Goal: Information Seeking & Learning: Learn about a topic

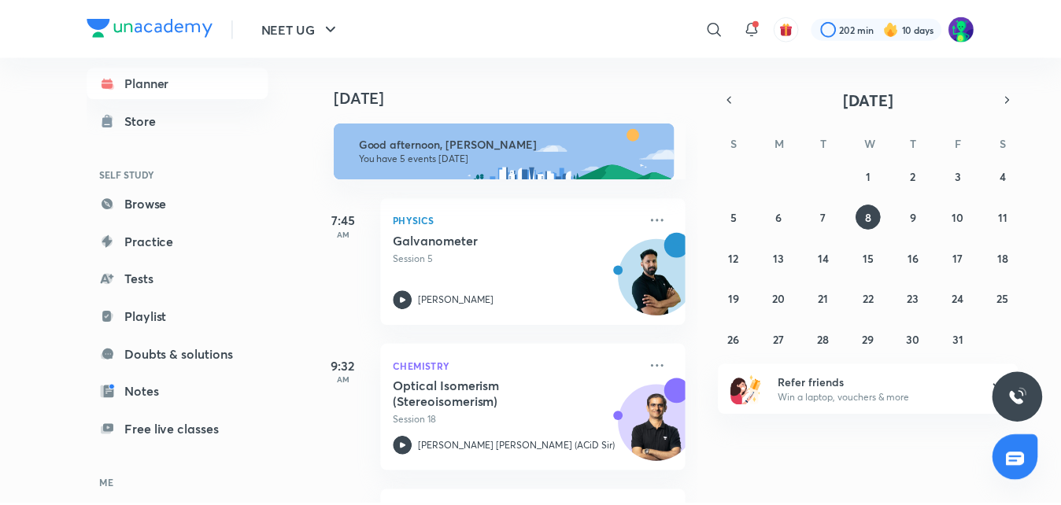
scroll to position [127, 0]
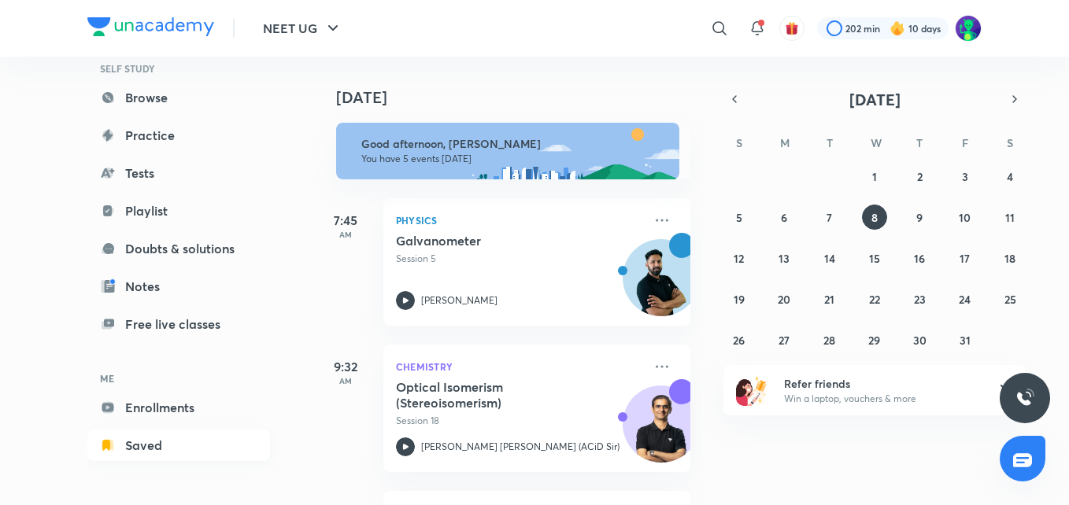
click at [156, 440] on link "Saved" at bounding box center [178, 445] width 183 height 31
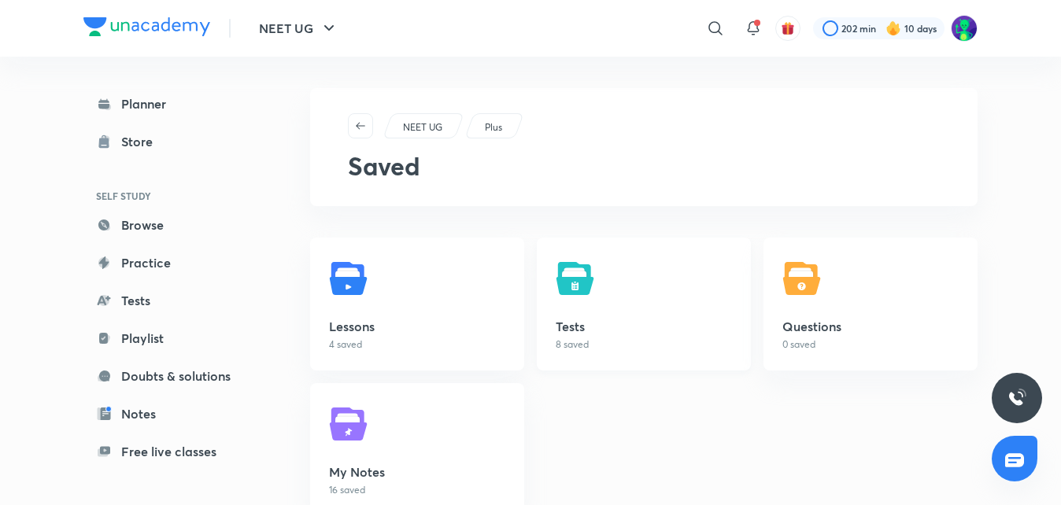
click at [589, 286] on img at bounding box center [577, 279] width 44 height 44
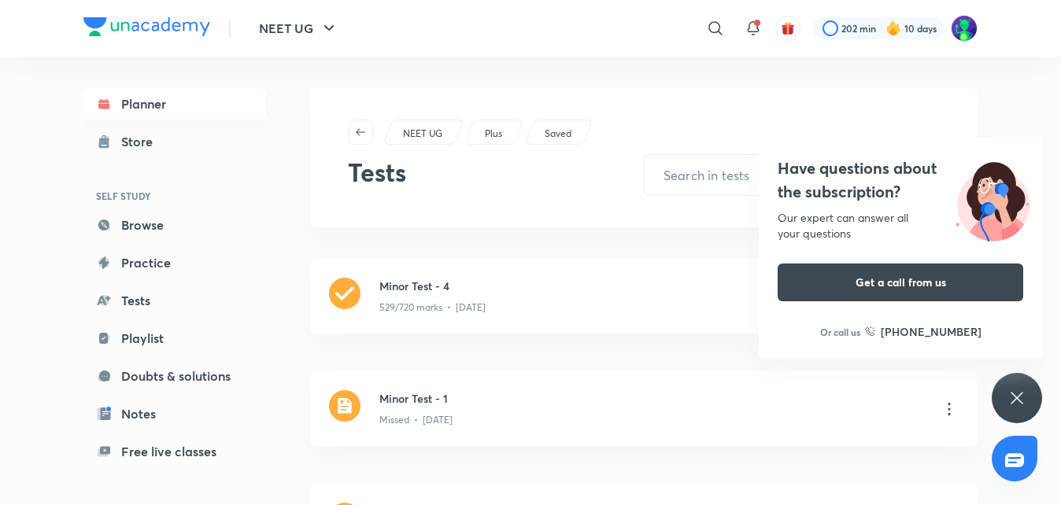
click at [163, 101] on link "Planner" at bounding box center [174, 103] width 183 height 31
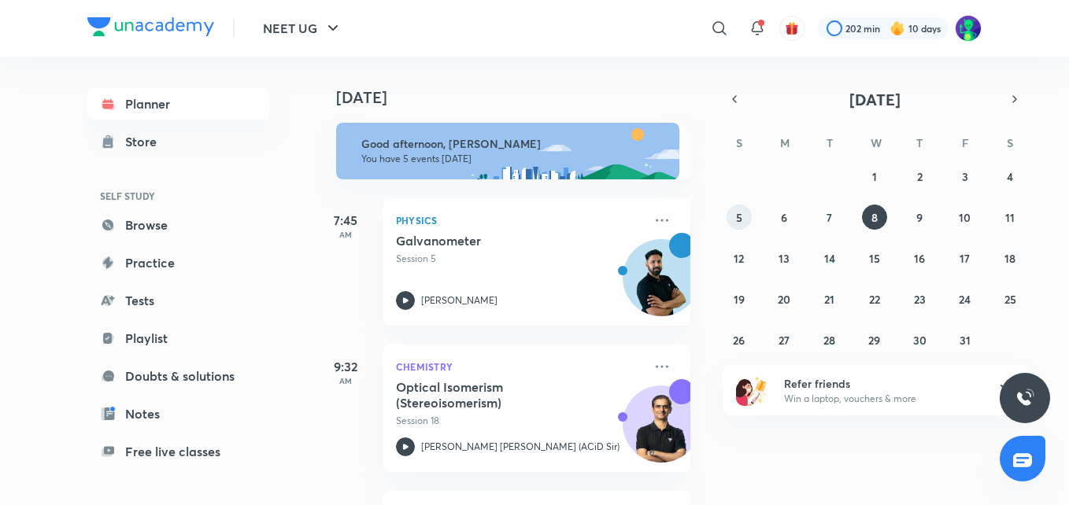
click at [739, 219] on abbr "5" at bounding box center [739, 217] width 6 height 15
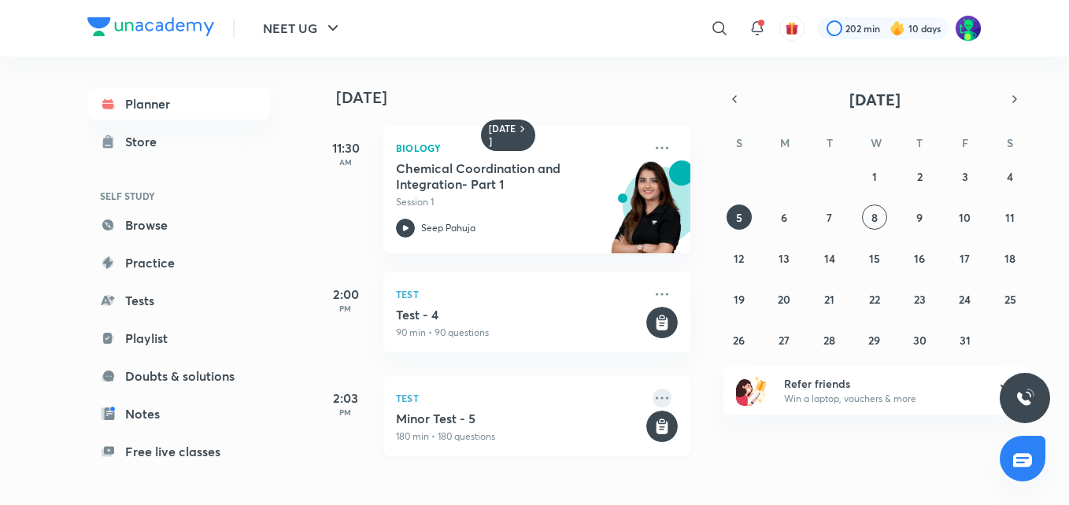
click at [655, 398] on icon at bounding box center [661, 398] width 13 height 2
click at [733, 393] on p "Save" at bounding box center [771, 401] width 109 height 17
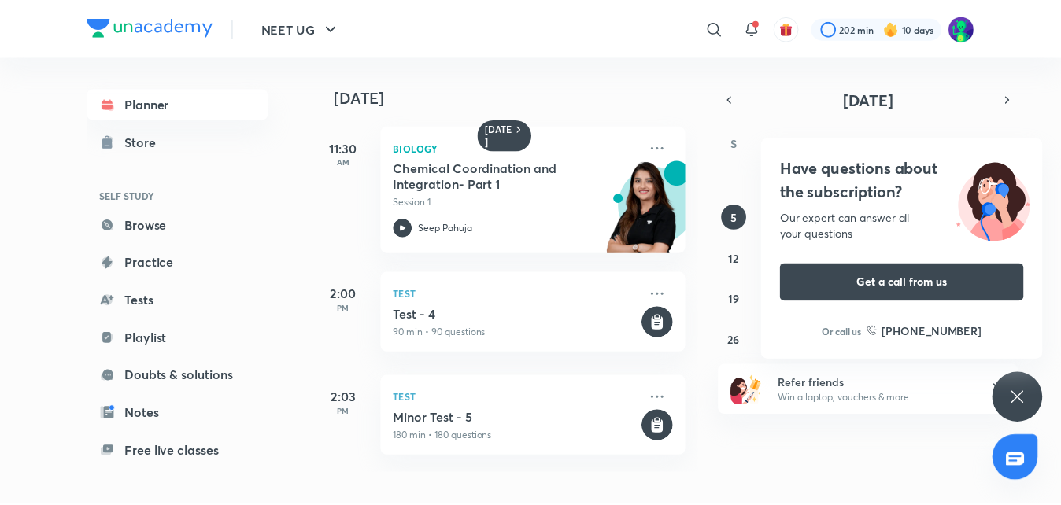
scroll to position [127, 0]
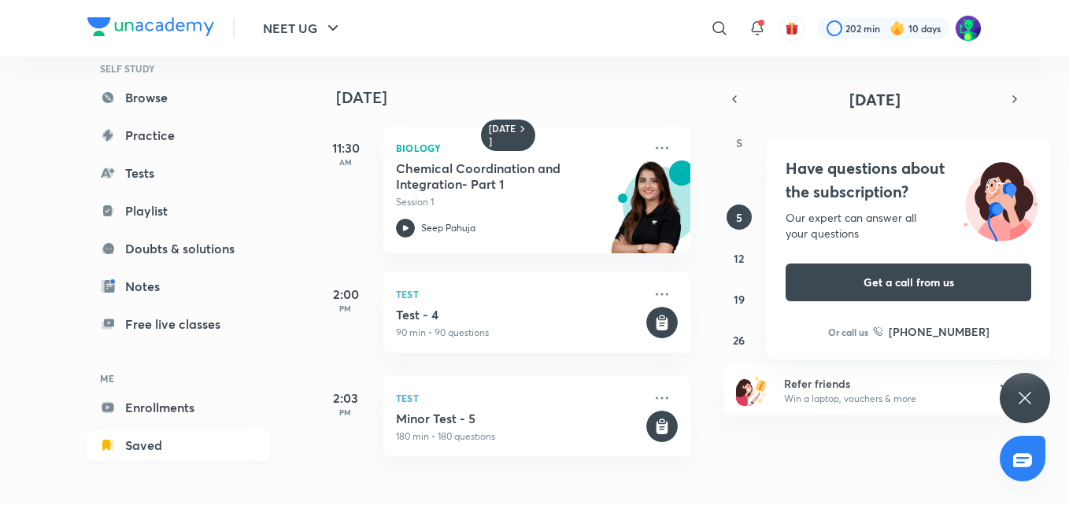
click at [132, 449] on link "Saved" at bounding box center [178, 445] width 183 height 31
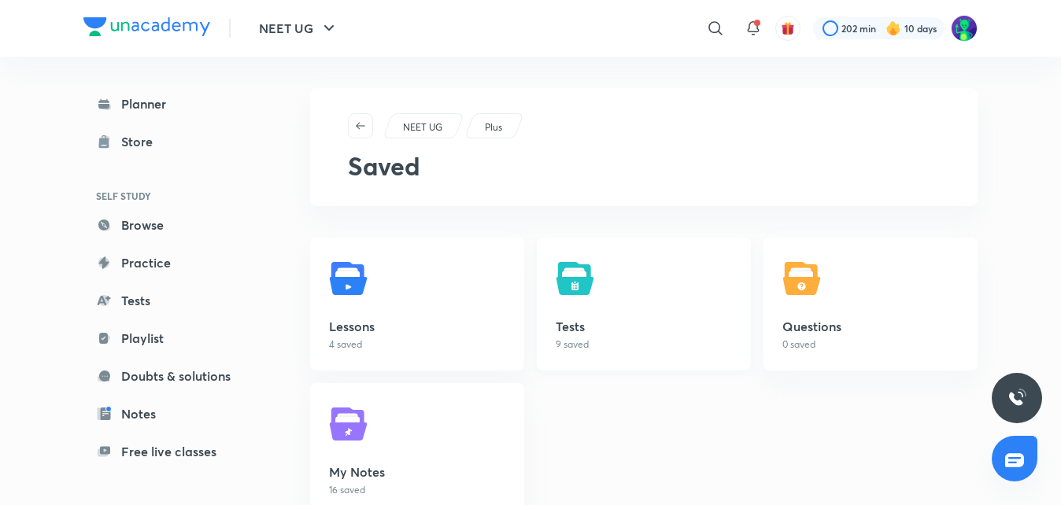
click at [583, 283] on img at bounding box center [577, 279] width 44 height 44
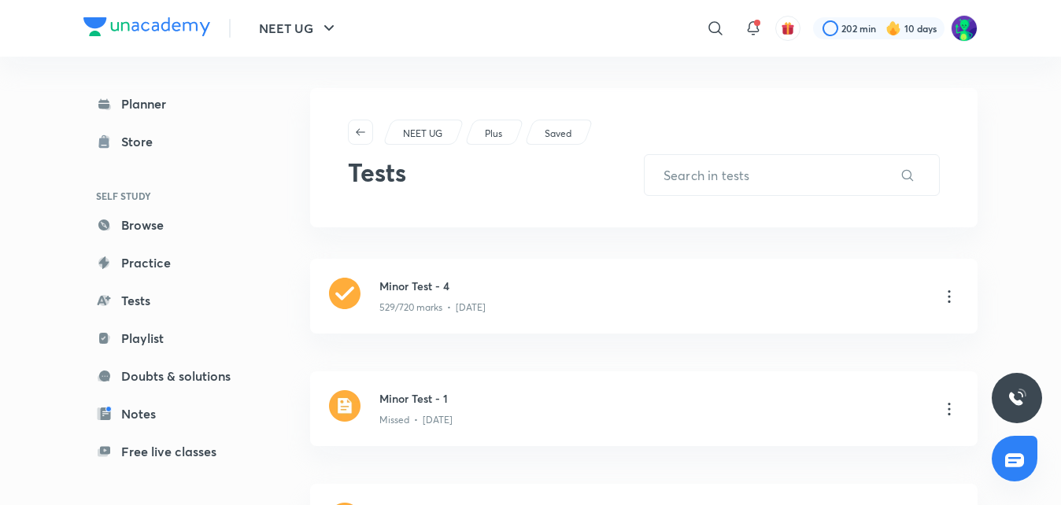
click at [556, 127] on p "Saved" at bounding box center [557, 134] width 27 height 14
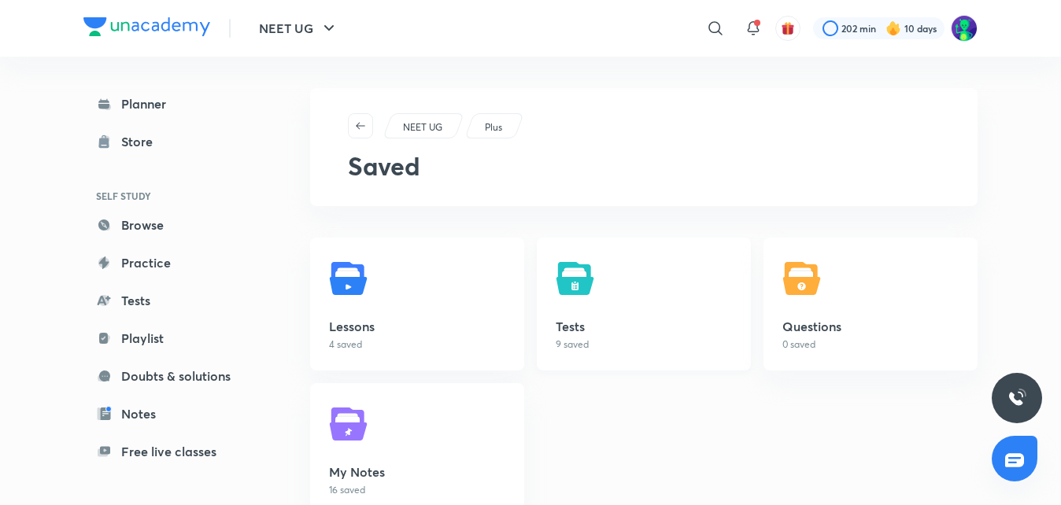
click at [567, 295] on img at bounding box center [577, 279] width 44 height 44
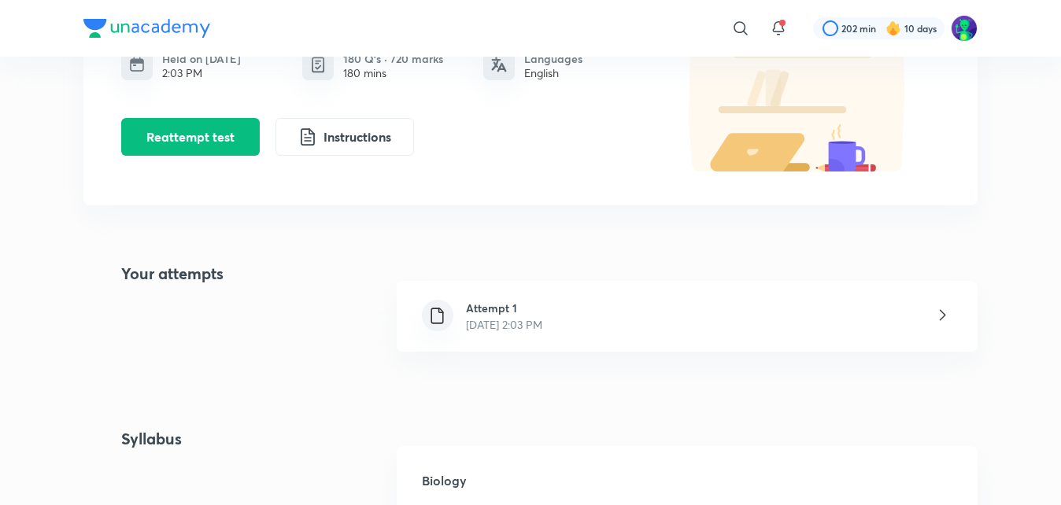
scroll to position [186, 0]
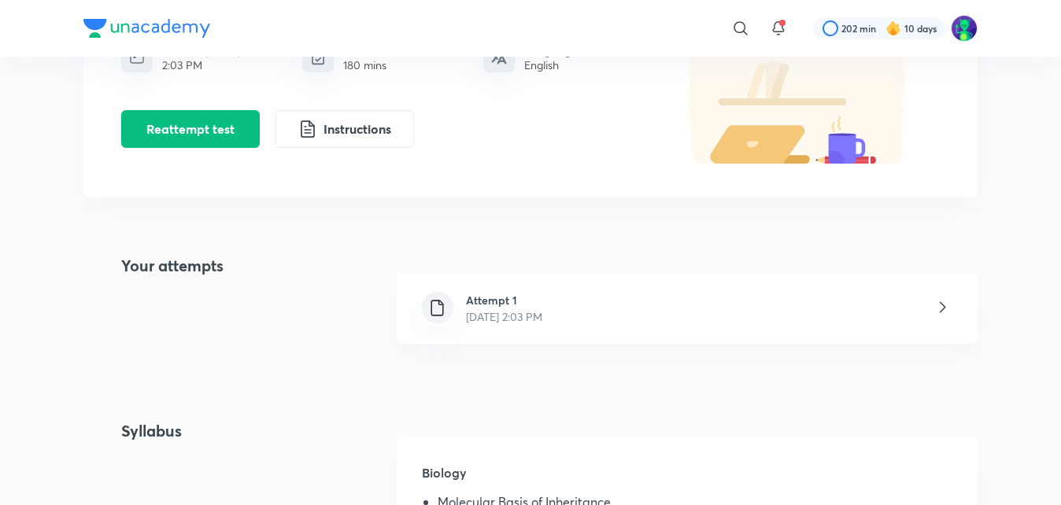
click at [495, 299] on h6 "Attempt 1" at bounding box center [504, 300] width 76 height 17
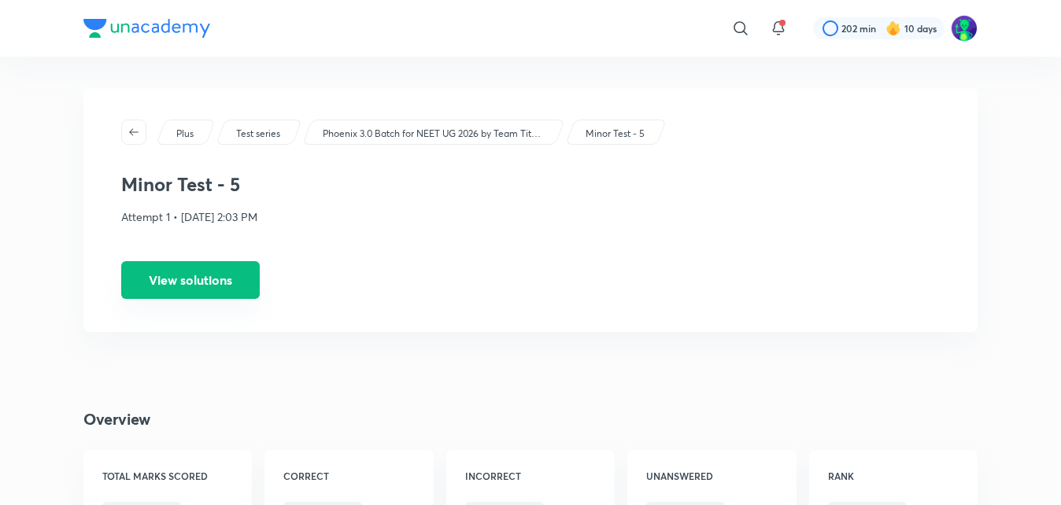
click at [237, 281] on button "View solutions" at bounding box center [190, 280] width 138 height 38
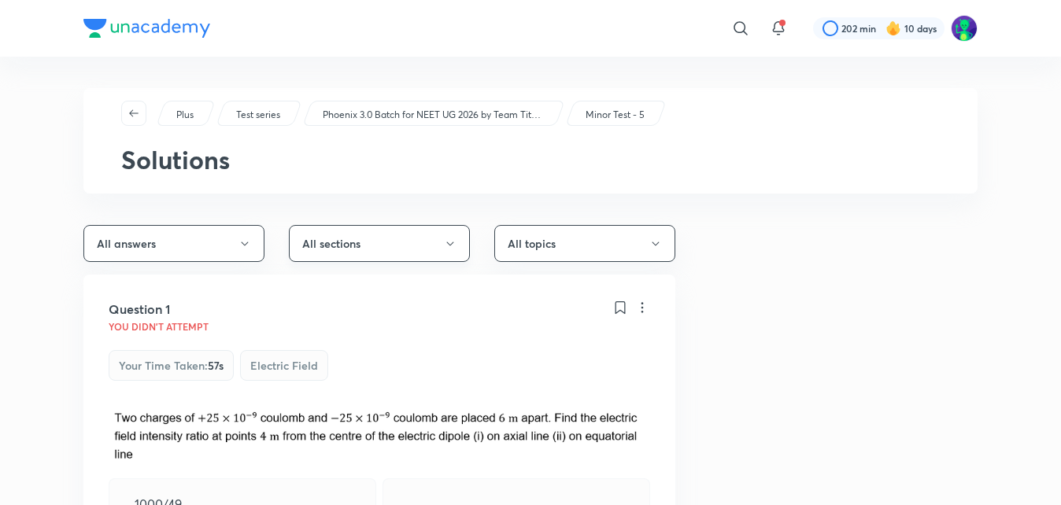
click at [441, 236] on button "All sections" at bounding box center [379, 243] width 181 height 37
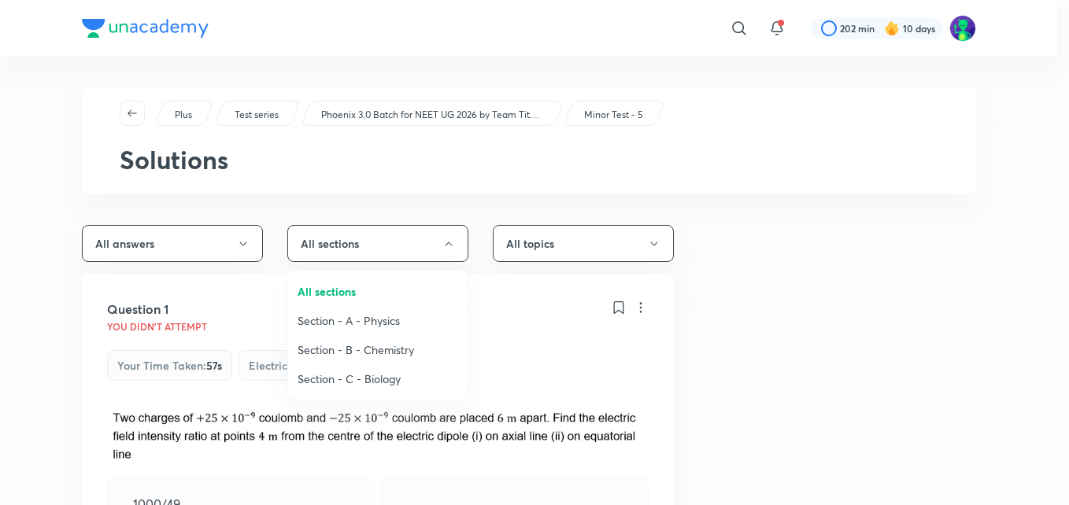
click at [348, 370] on li "Section - C - Biology" at bounding box center [377, 378] width 179 height 29
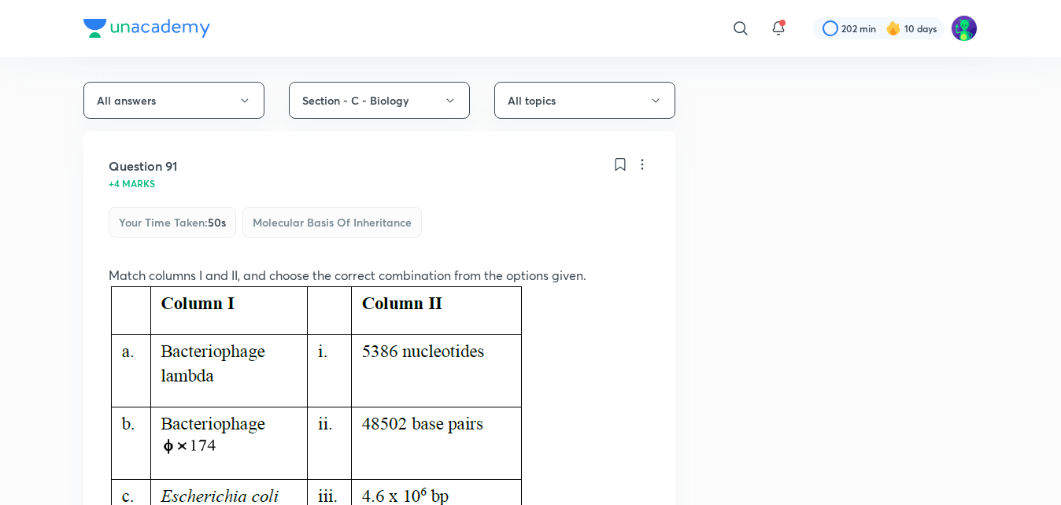
scroll to position [157, 0]
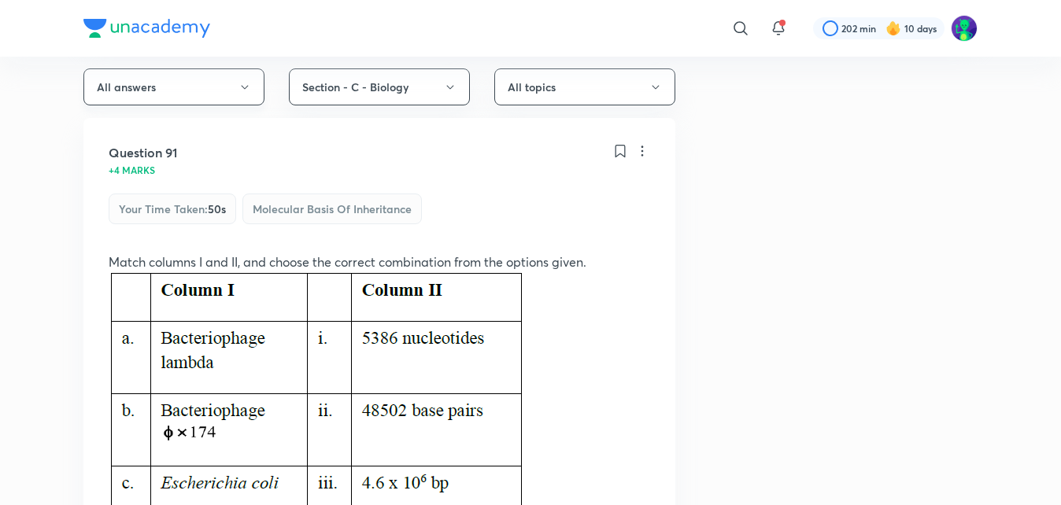
click at [240, 81] on icon "button" at bounding box center [244, 87] width 13 height 13
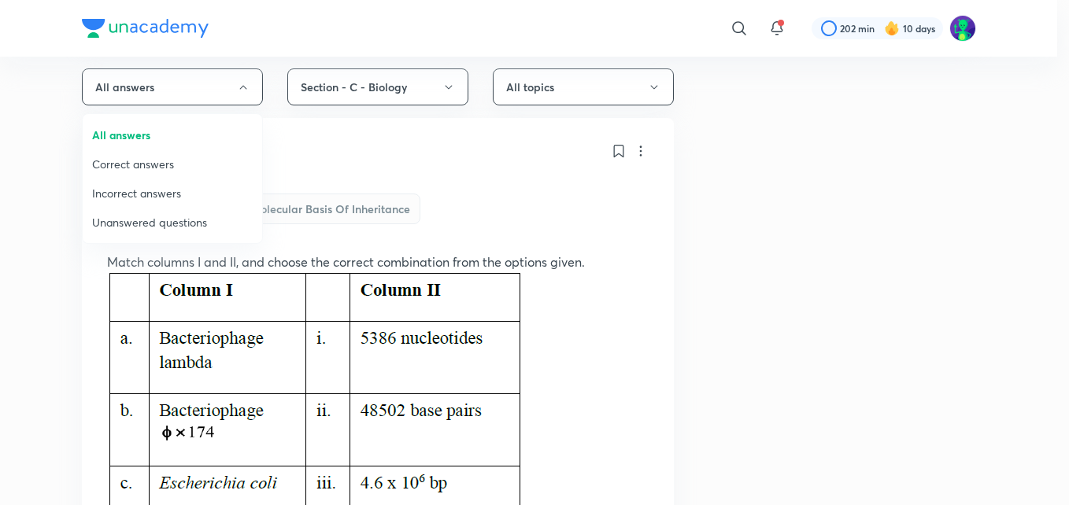
click at [127, 191] on span "Incorrect answers" at bounding box center [172, 193] width 161 height 17
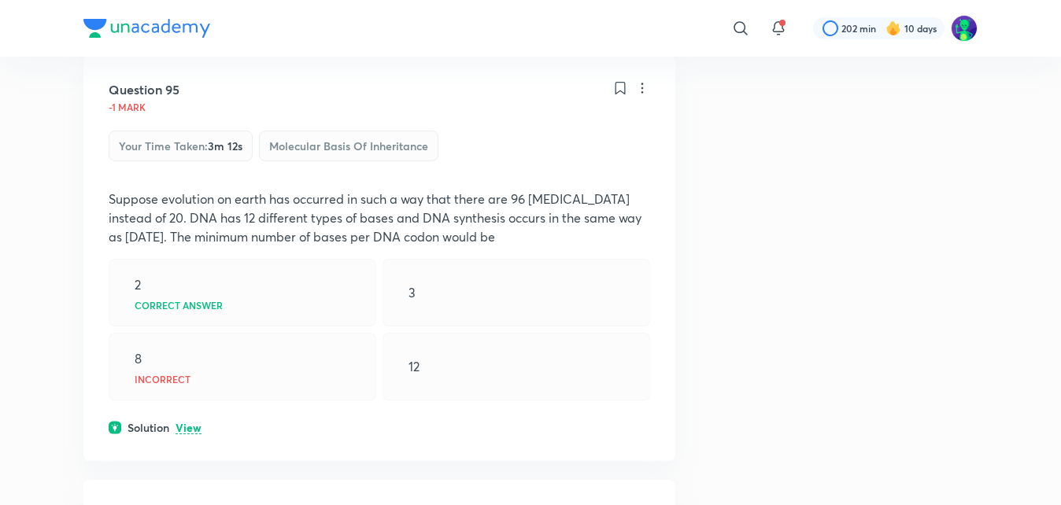
scroll to position [251, 0]
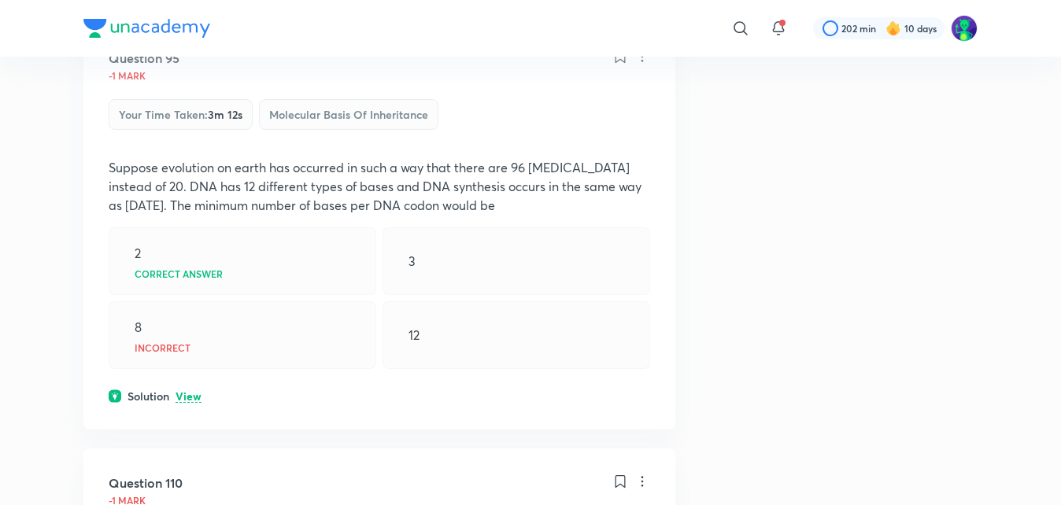
click at [189, 391] on p "View" at bounding box center [188, 397] width 26 height 12
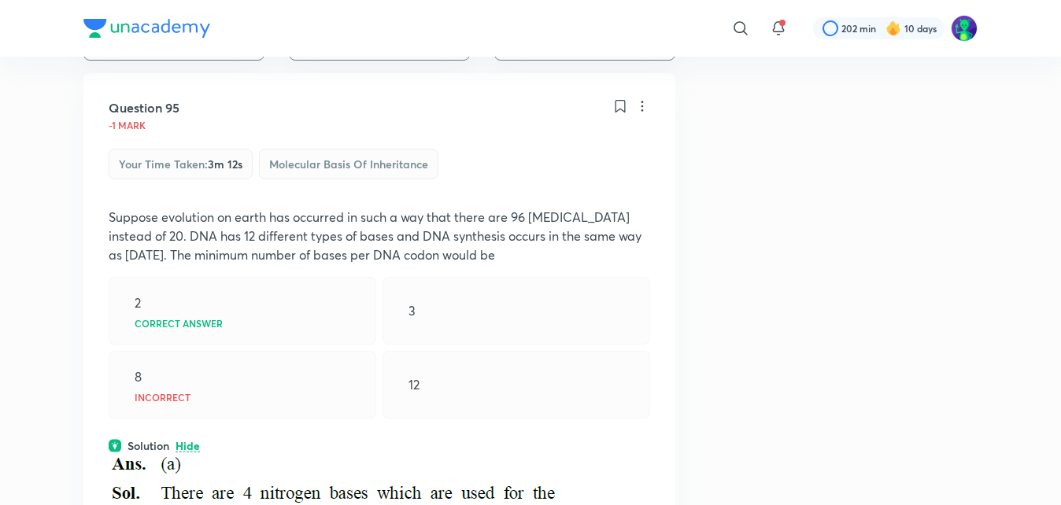
scroll to position [220, 0]
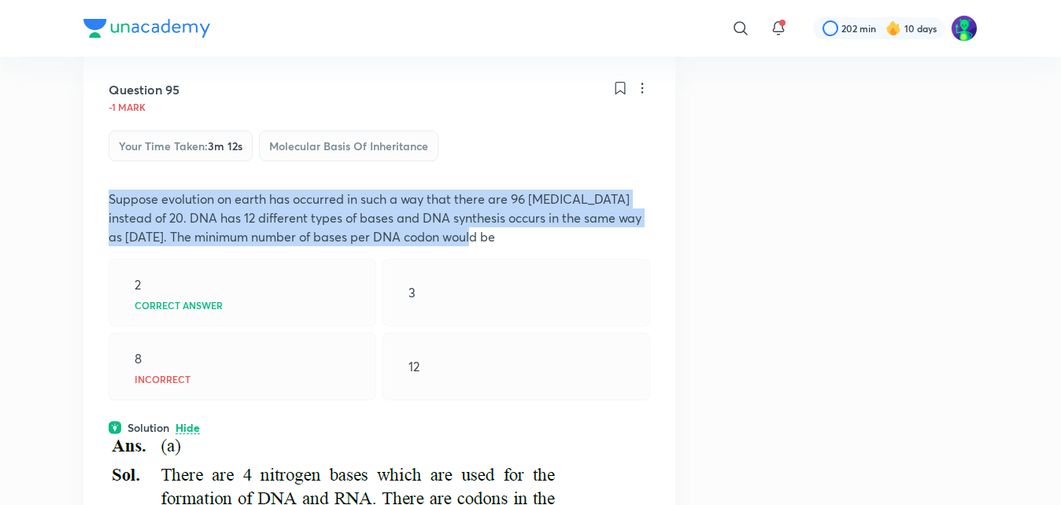
drag, startPoint x: 109, startPoint y: 198, endPoint x: 477, endPoint y: 238, distance: 370.3
click at [477, 238] on p "Suppose evolution on earth has occurred in such a way that there are 96 [MEDICA…" at bounding box center [379, 218] width 541 height 57
copy p "Suppose evolution on earth has occurred in such a way that there are 96 [MEDICA…"
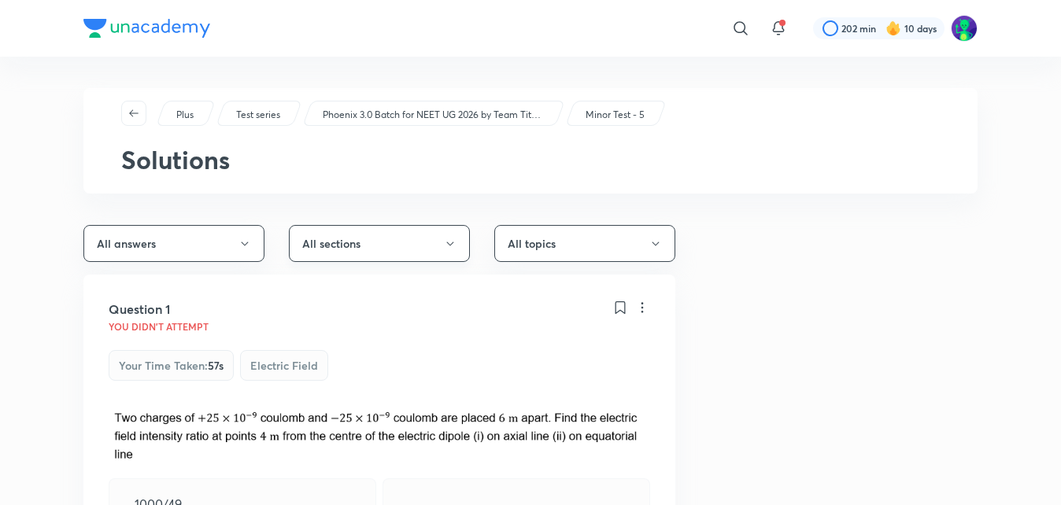
click at [431, 238] on button "All sections" at bounding box center [379, 243] width 181 height 37
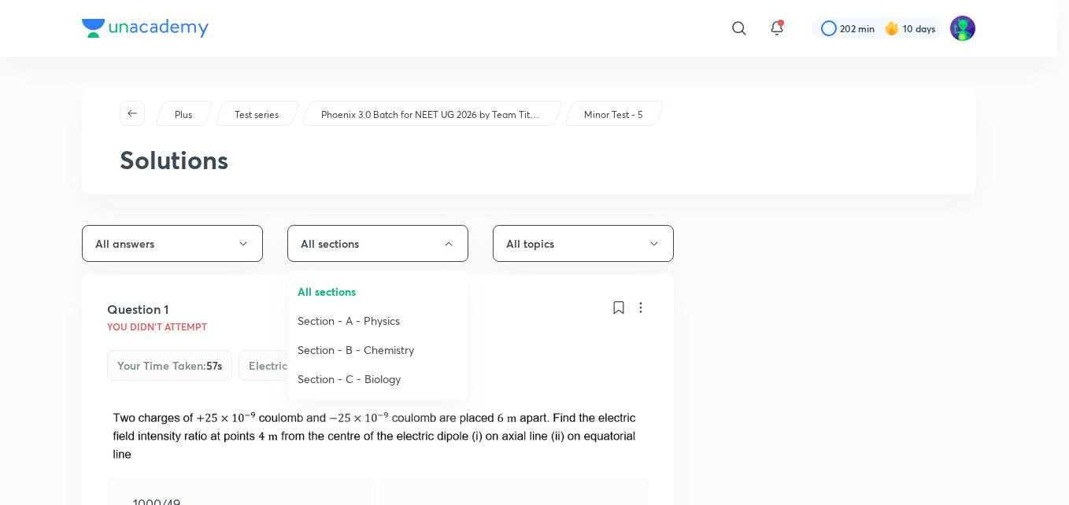
click at [353, 382] on span "Section - C - Biology" at bounding box center [377, 379] width 161 height 17
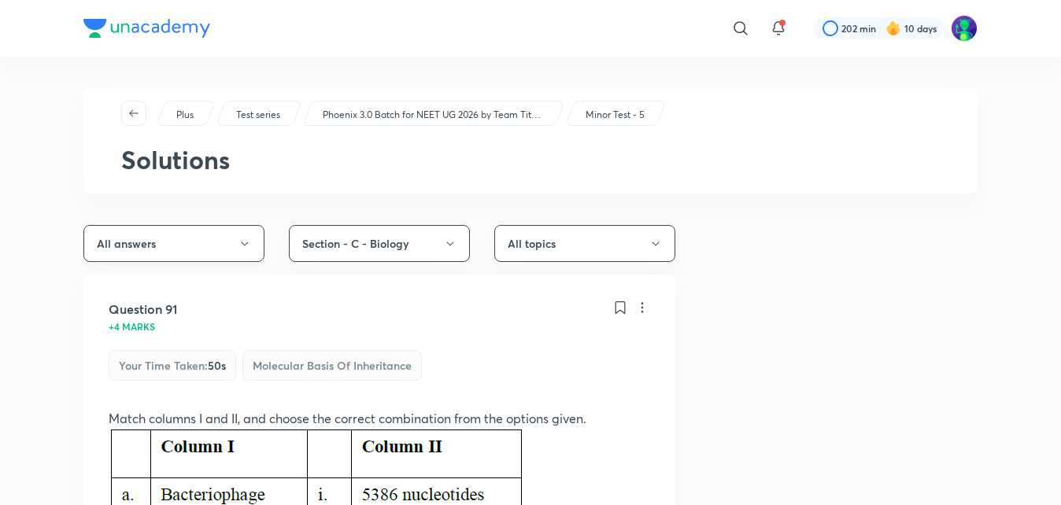
click at [229, 243] on button "All answers" at bounding box center [173, 243] width 181 height 37
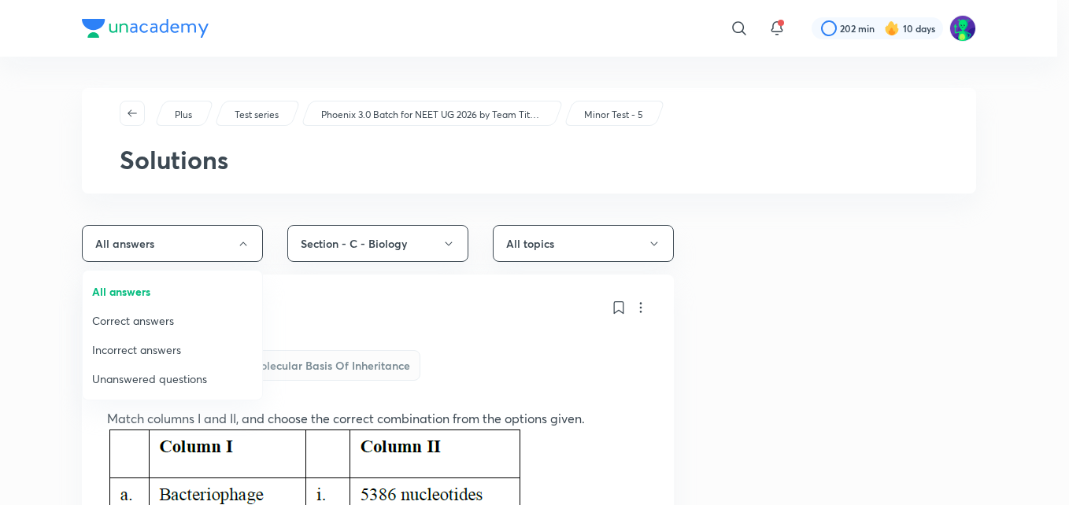
click at [151, 352] on span "Incorrect answers" at bounding box center [172, 349] width 161 height 17
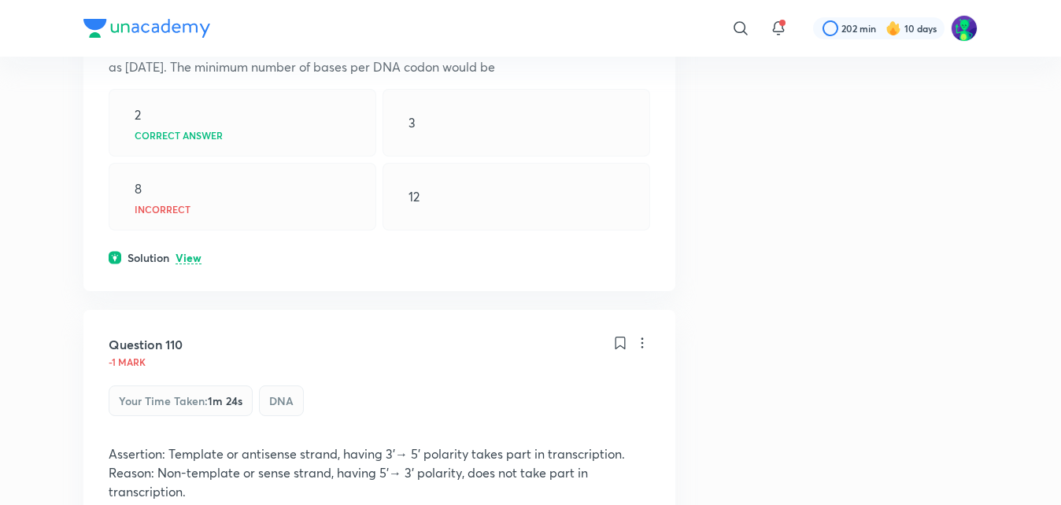
scroll to position [409, 0]
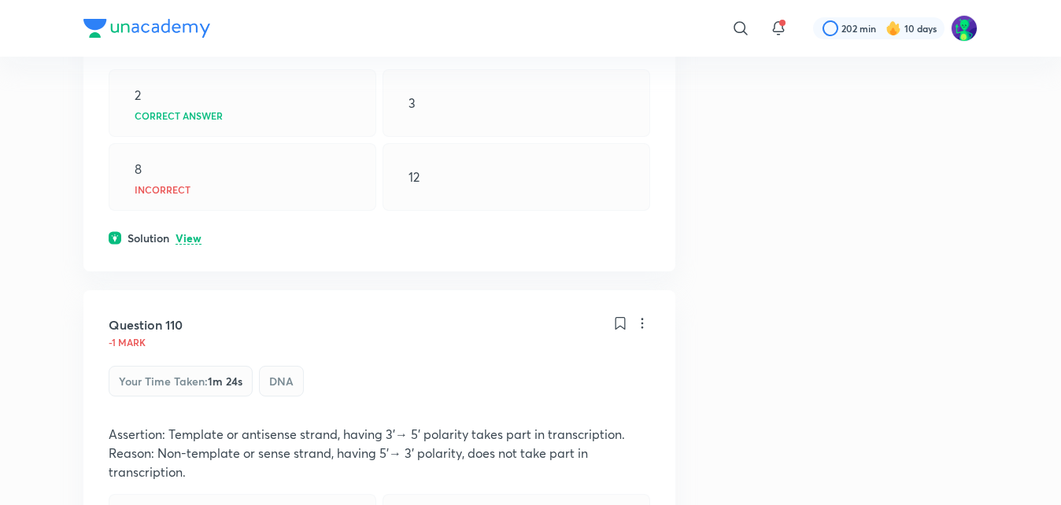
click at [190, 238] on p "View" at bounding box center [188, 239] width 26 height 12
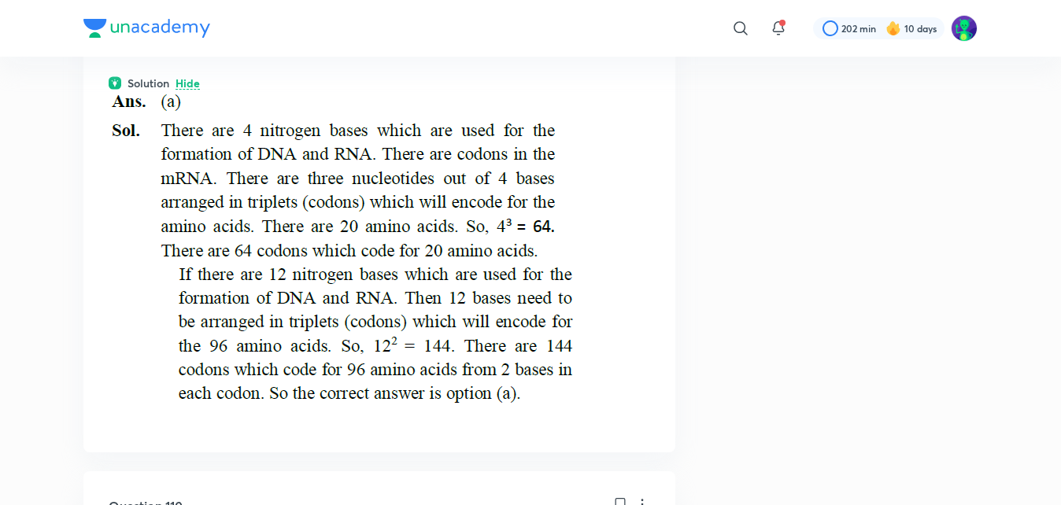
scroll to position [567, 0]
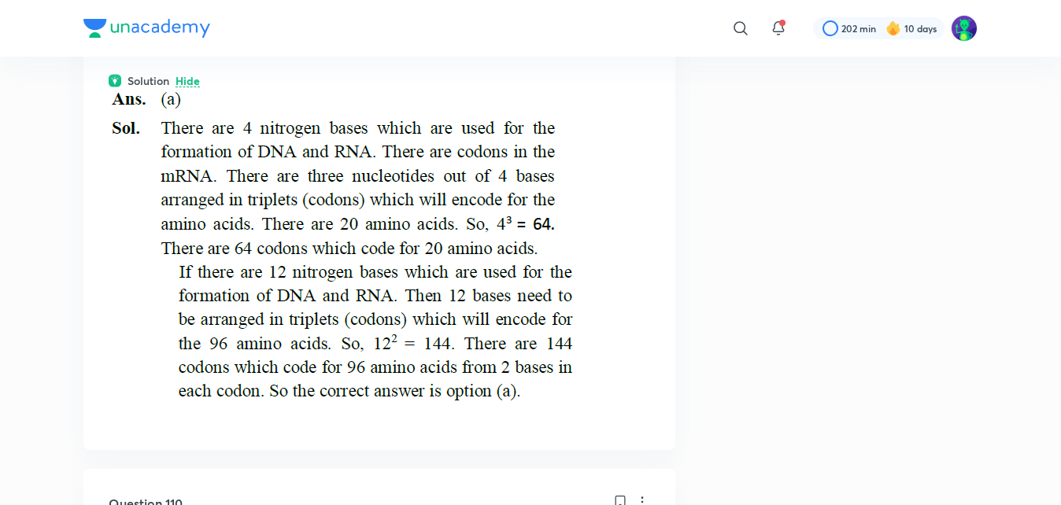
click at [186, 83] on p "Hide" at bounding box center [187, 82] width 24 height 12
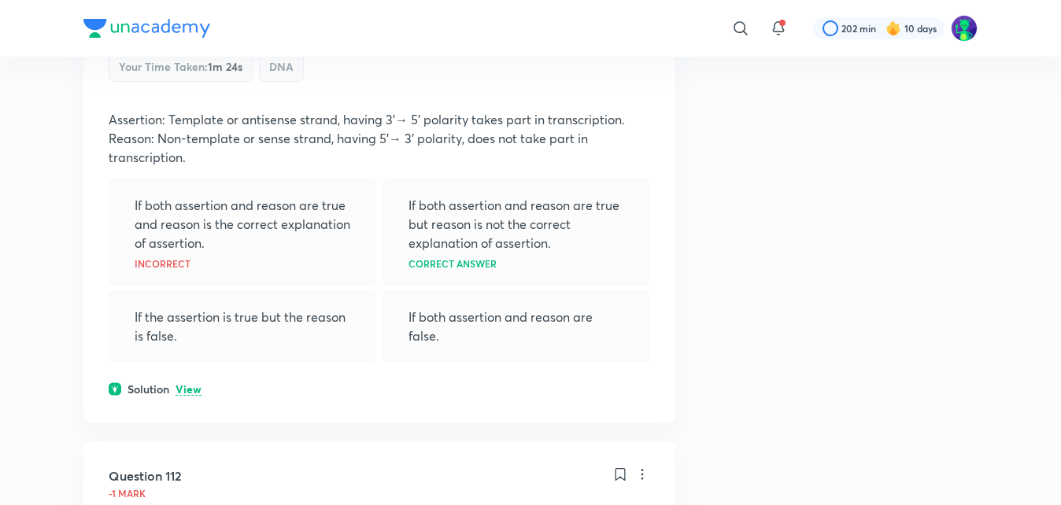
scroll to position [755, 0]
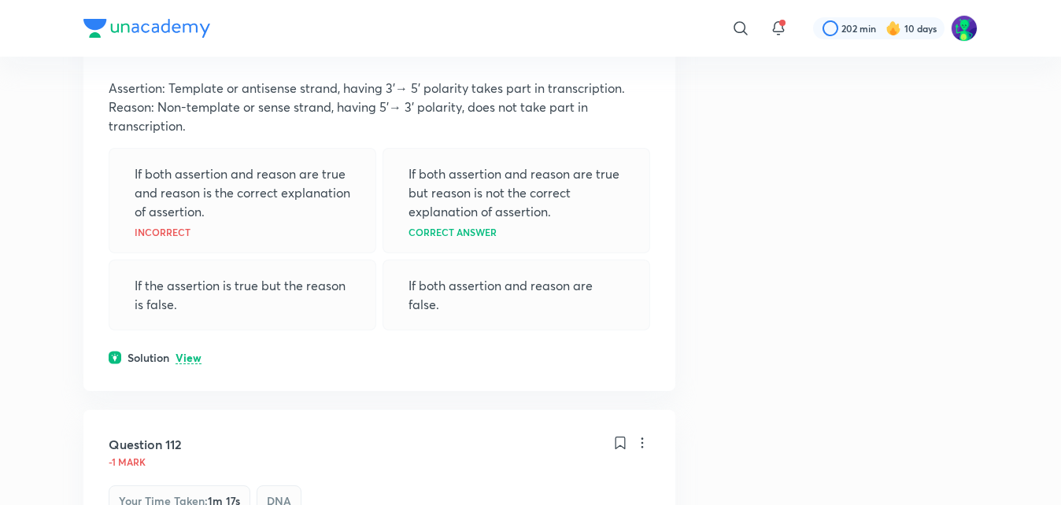
click at [191, 357] on p "View" at bounding box center [188, 358] width 26 height 12
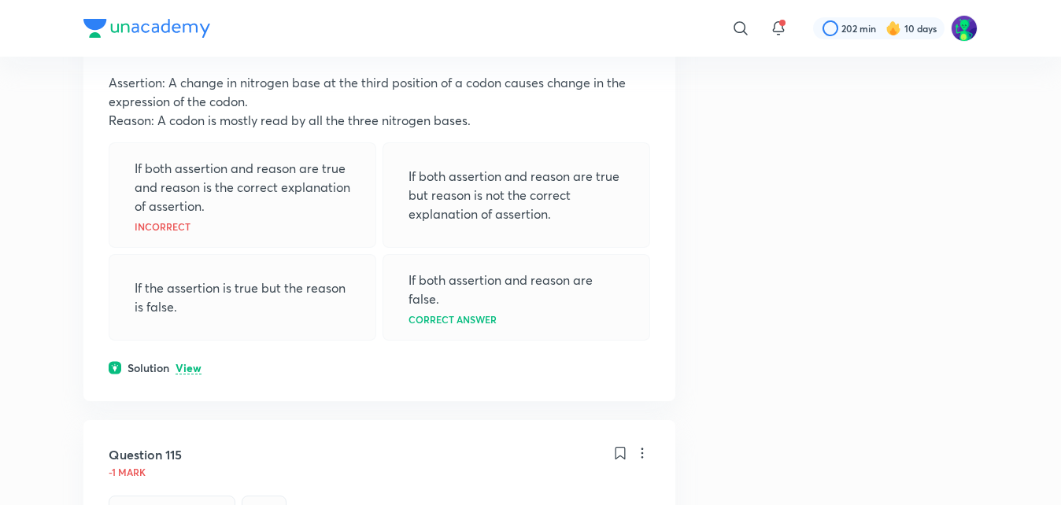
scroll to position [1322, 0]
click at [192, 365] on p "View" at bounding box center [188, 368] width 26 height 12
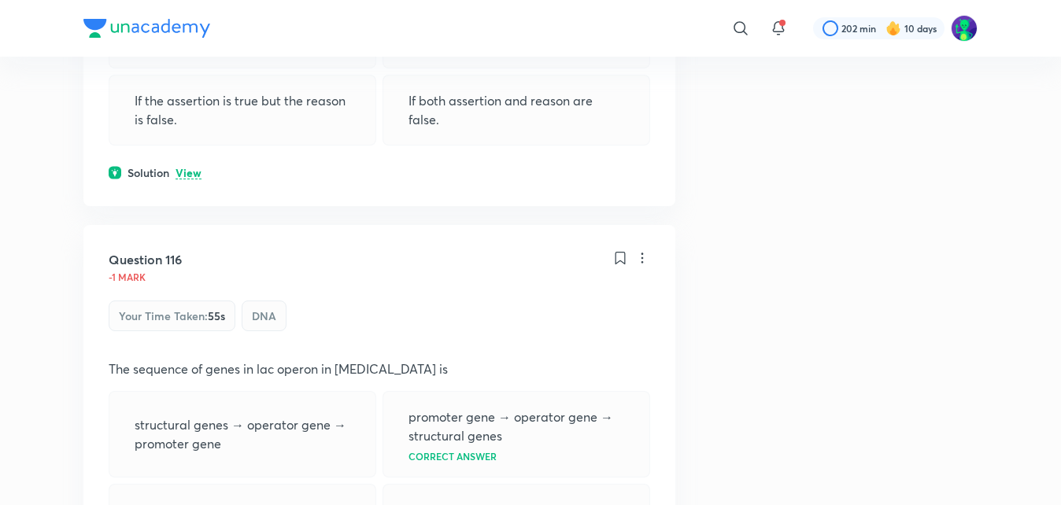
scroll to position [2140, 0]
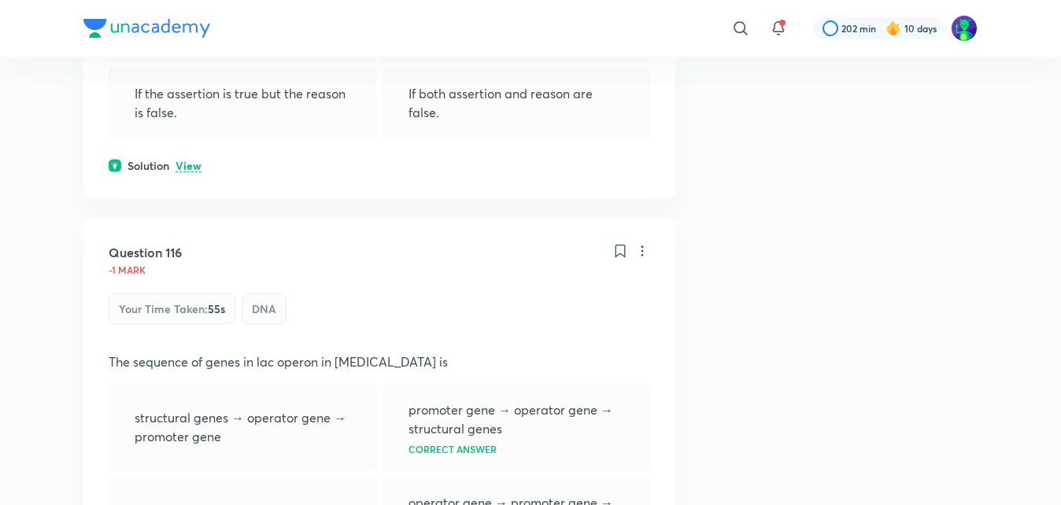
click at [200, 166] on p "View" at bounding box center [188, 167] width 26 height 12
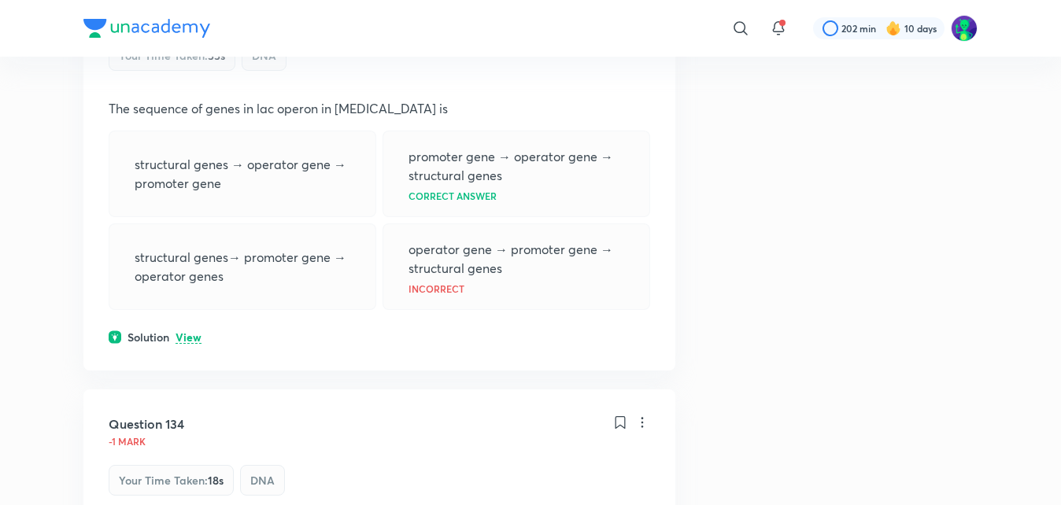
scroll to position [2518, 0]
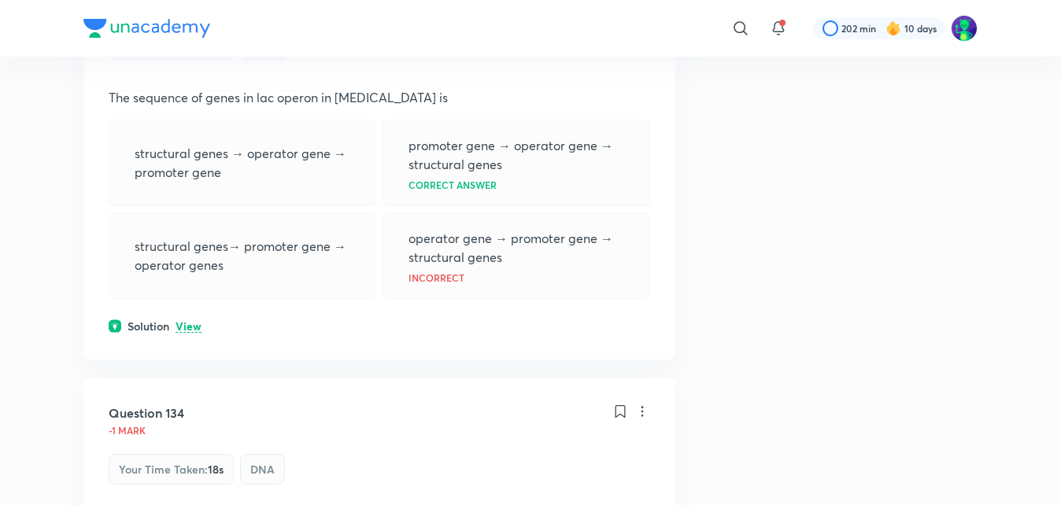
click at [194, 326] on p "View" at bounding box center [188, 327] width 26 height 12
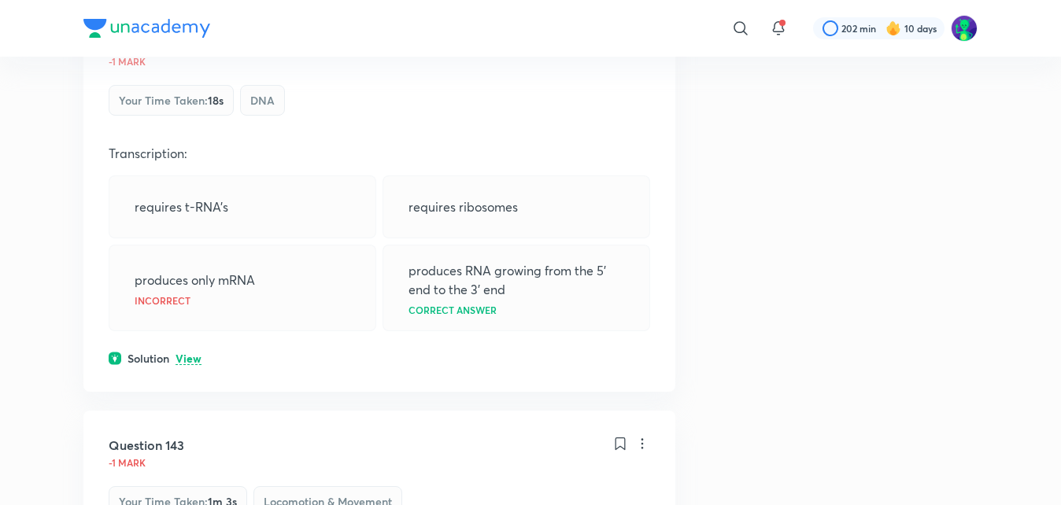
scroll to position [3336, 0]
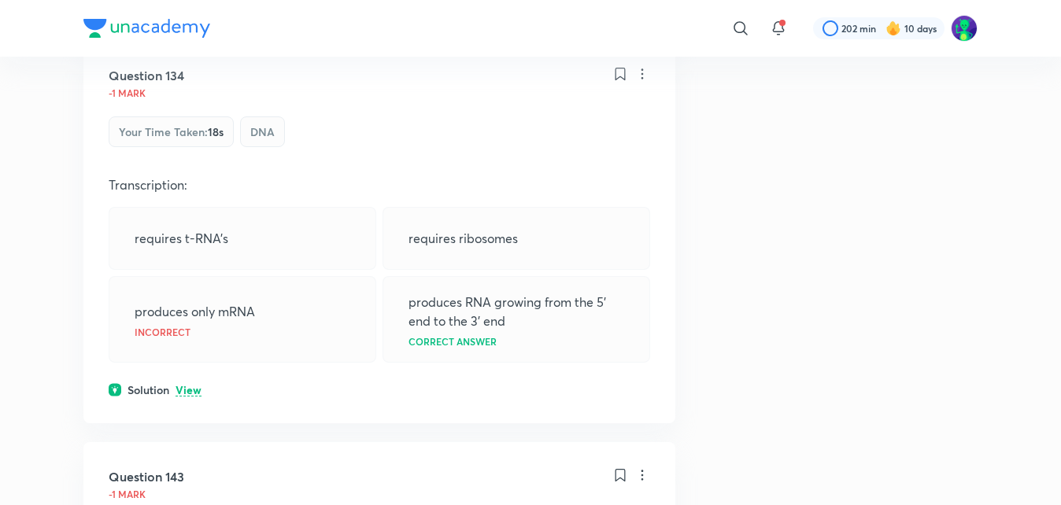
click at [190, 390] on p "View" at bounding box center [188, 391] width 26 height 12
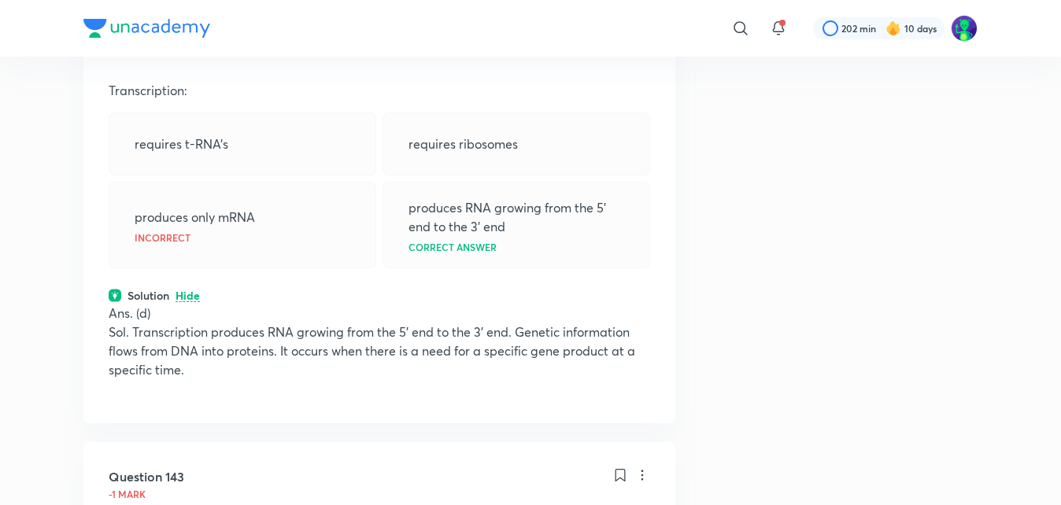
scroll to position [3462, 0]
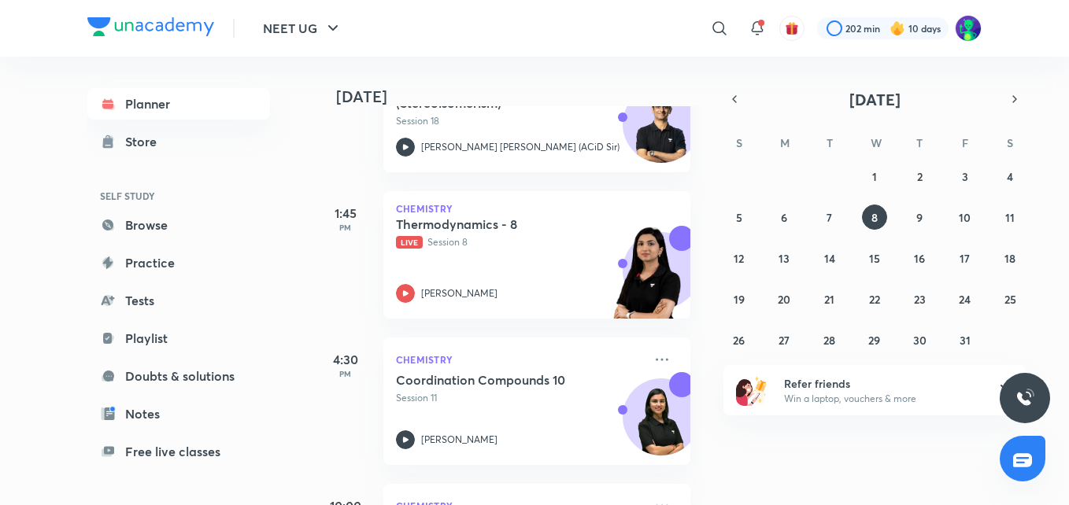
scroll to position [341, 0]
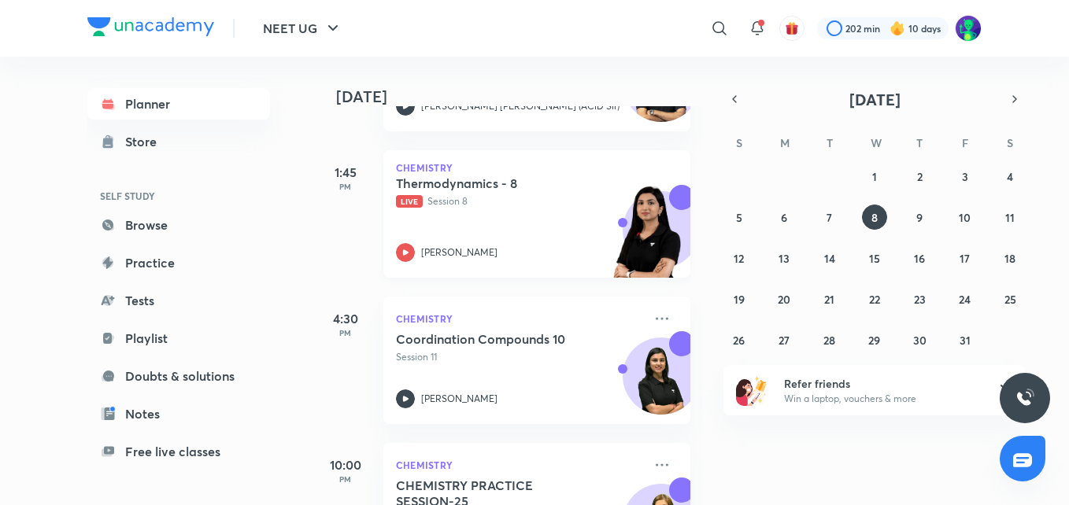
click at [456, 186] on h5 "Thermodynamics - 8" at bounding box center [494, 183] width 196 height 16
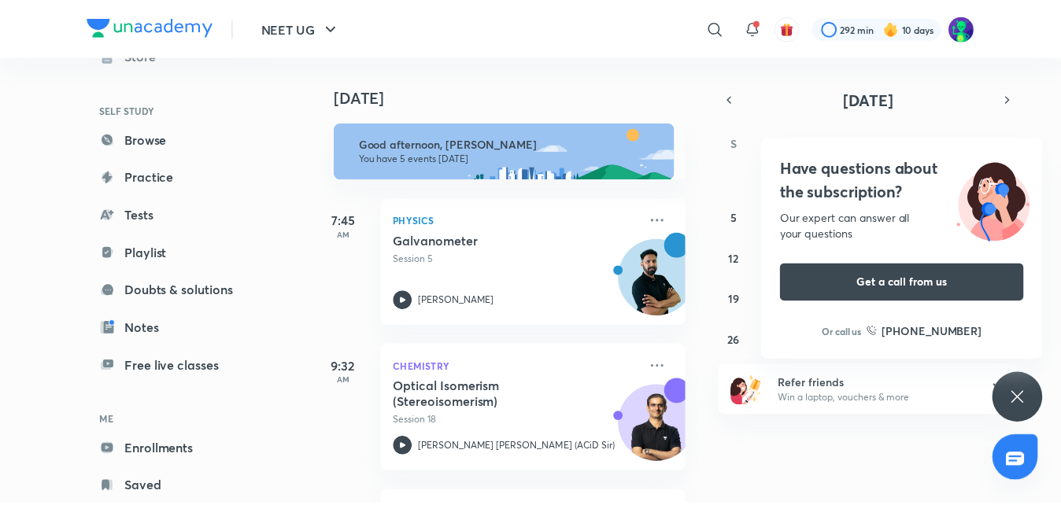
scroll to position [127, 0]
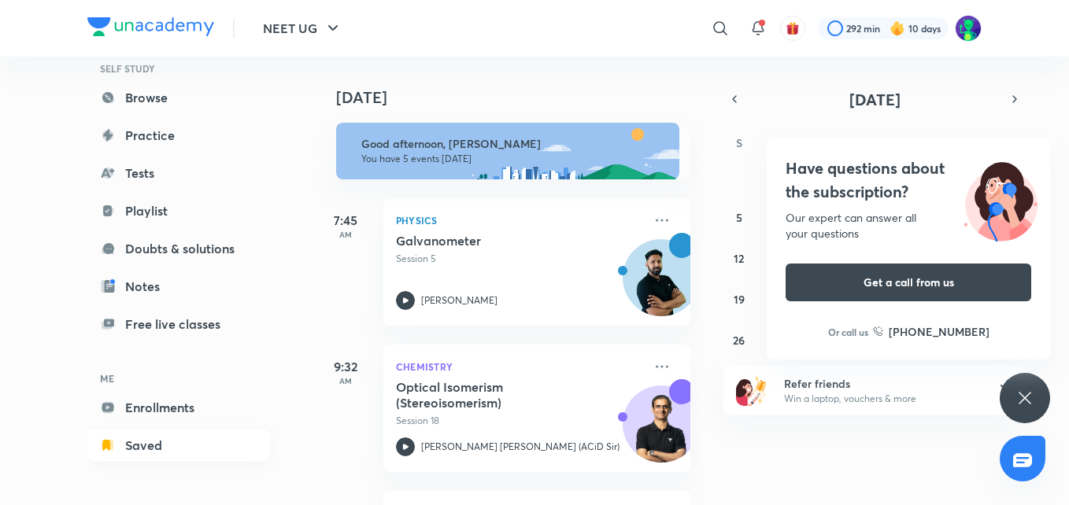
click at [172, 445] on link "Saved" at bounding box center [178, 445] width 183 height 31
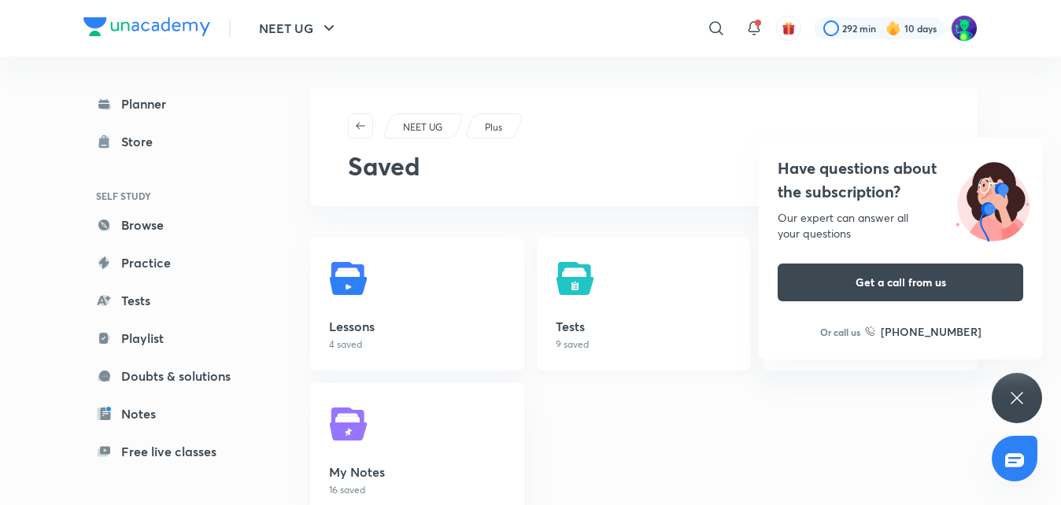
click at [575, 281] on img at bounding box center [577, 279] width 44 height 44
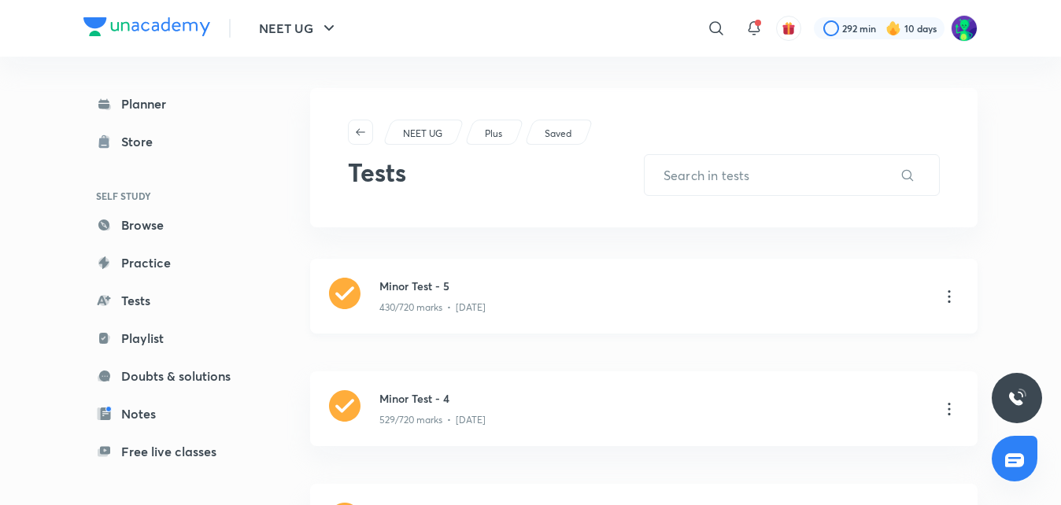
click at [592, 287] on h3 "Minor Test - 5" at bounding box center [653, 286] width 548 height 17
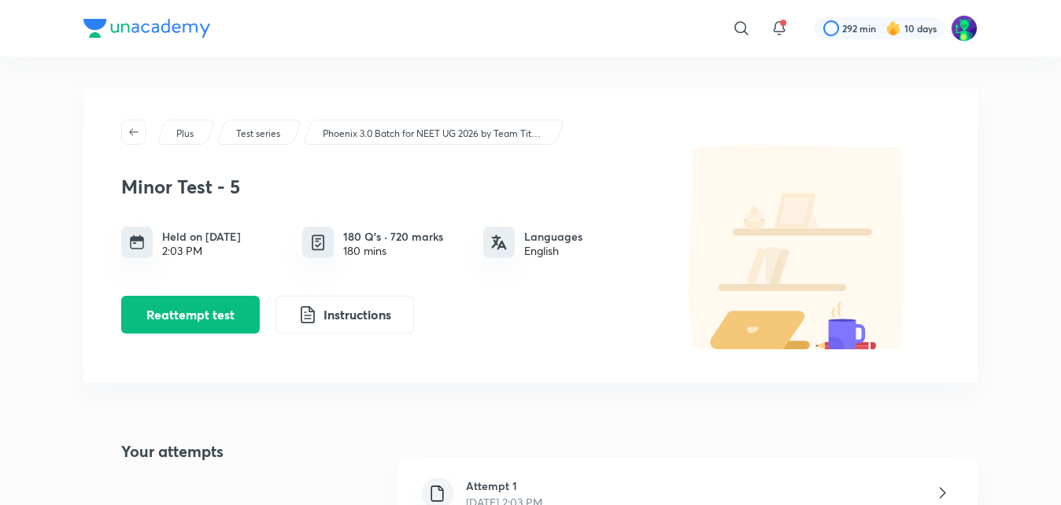
click at [518, 490] on h6 "Attempt 1" at bounding box center [504, 486] width 76 height 17
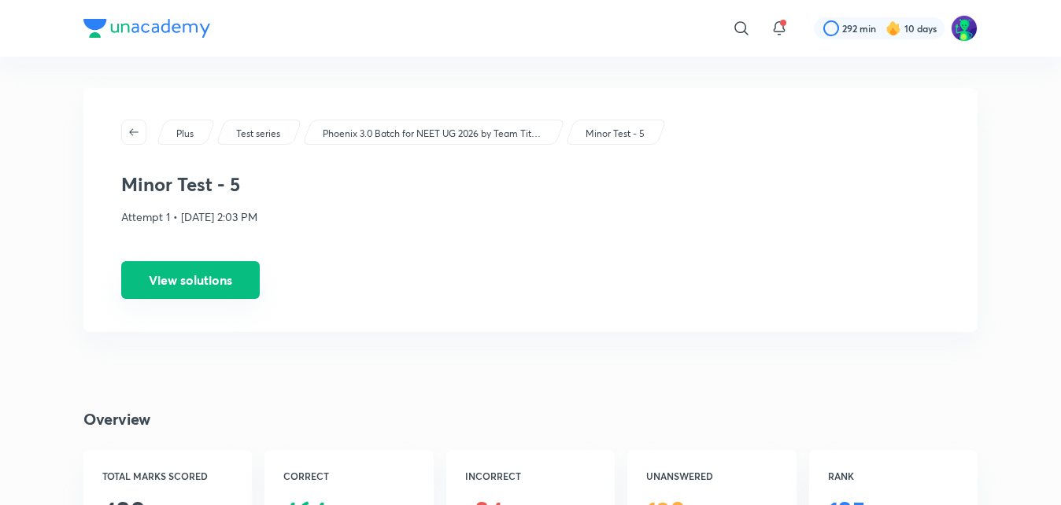
click at [207, 286] on button "View solutions" at bounding box center [190, 280] width 138 height 38
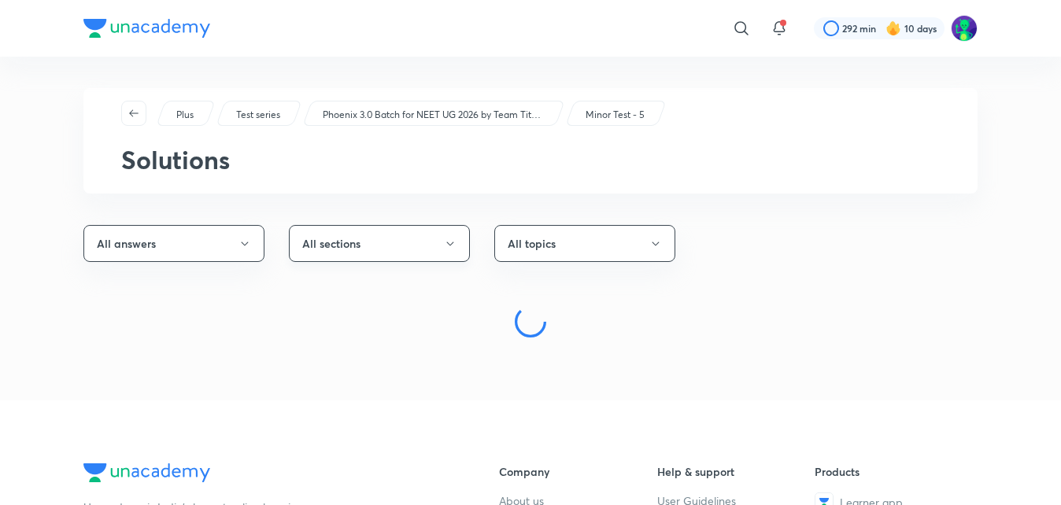
click at [374, 248] on button "All sections" at bounding box center [379, 243] width 181 height 37
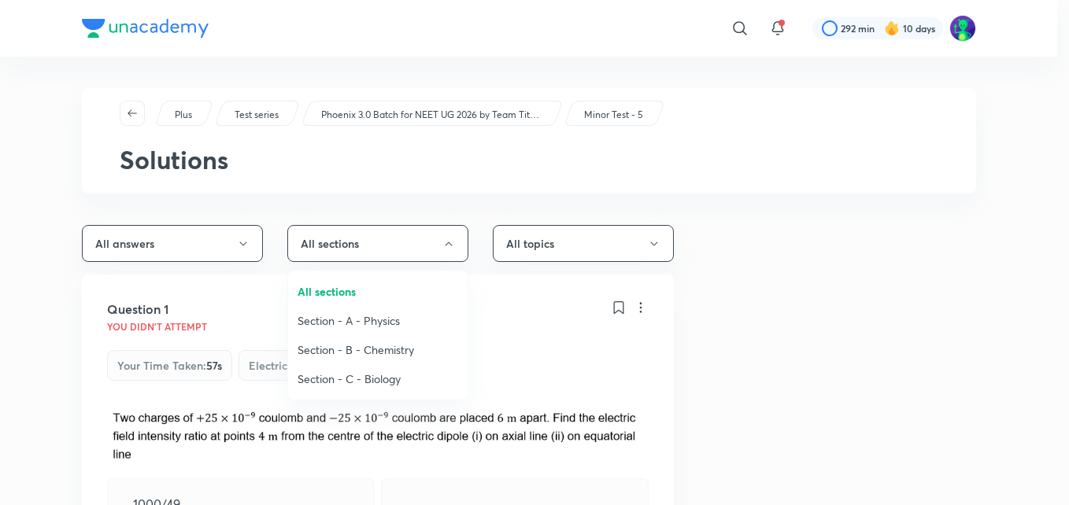
click at [391, 379] on span "Section - C - Biology" at bounding box center [377, 379] width 161 height 17
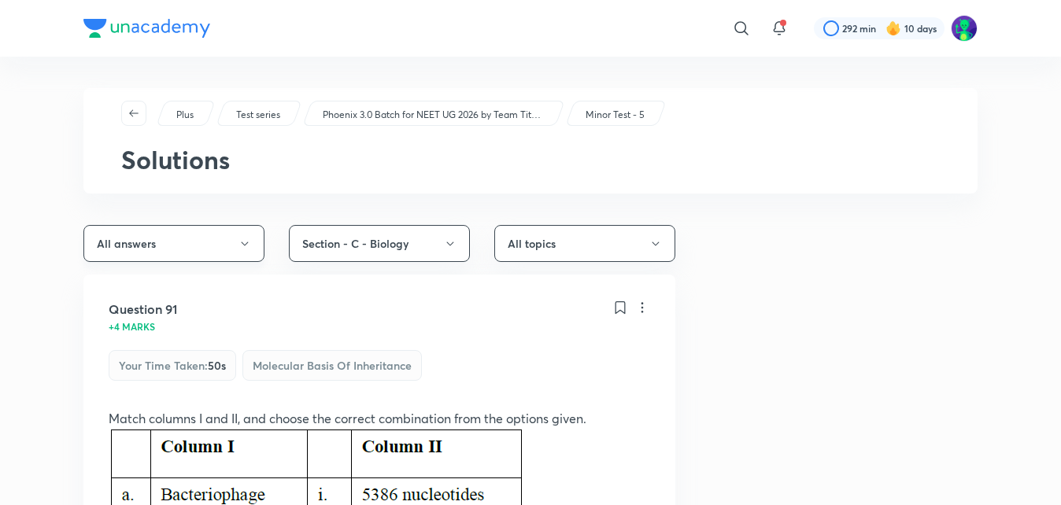
click at [243, 247] on icon "button" at bounding box center [244, 244] width 13 height 13
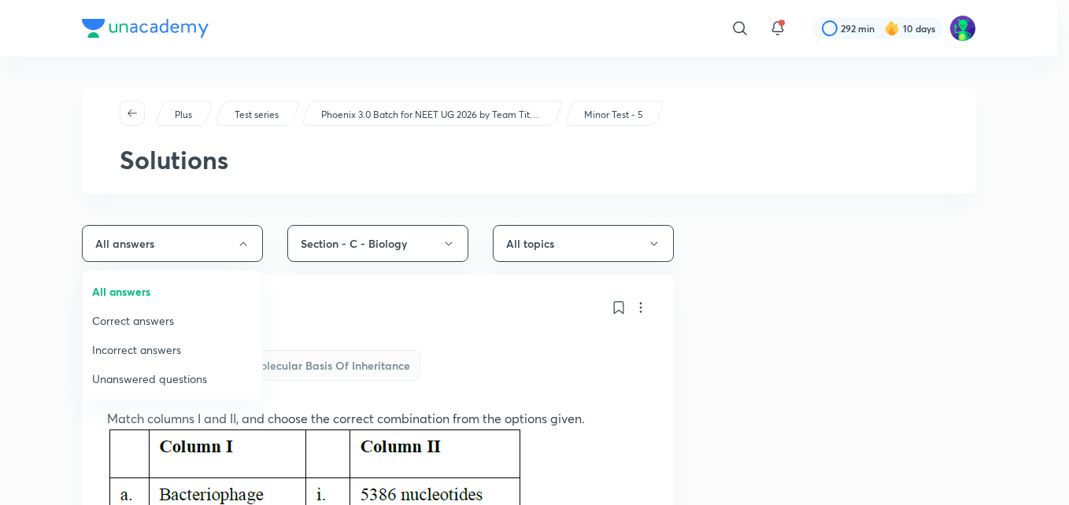
click at [195, 346] on span "Incorrect answers" at bounding box center [172, 349] width 161 height 17
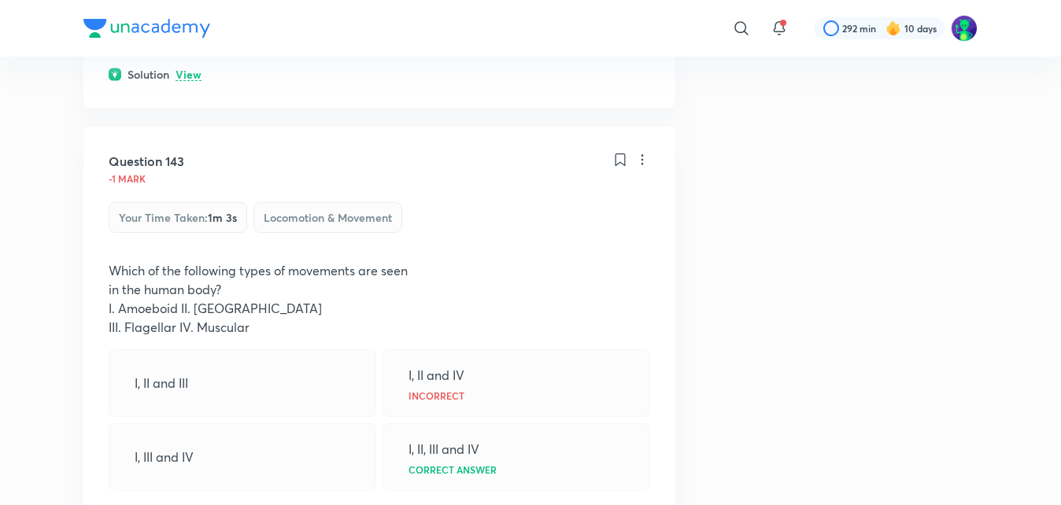
scroll to position [2990, 0]
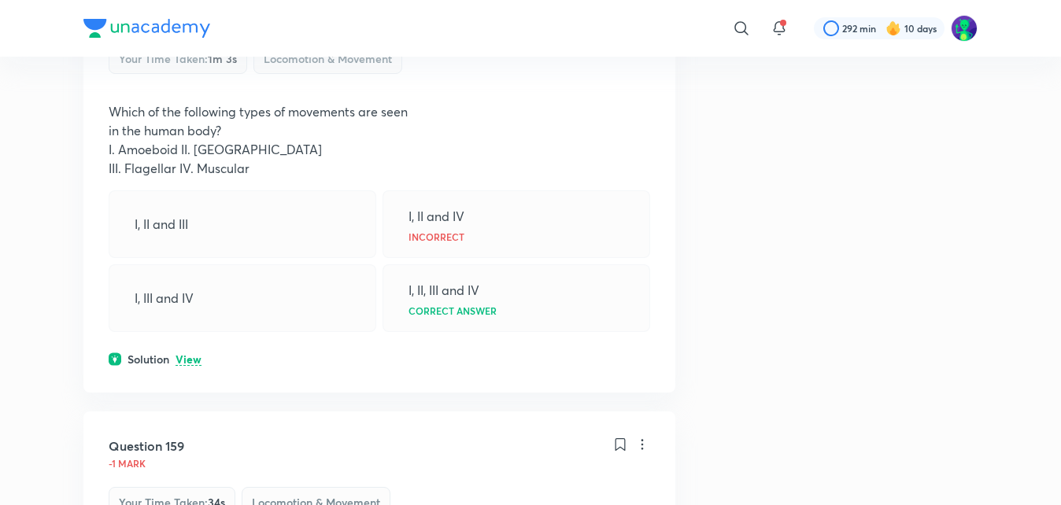
click at [190, 354] on p "View" at bounding box center [188, 360] width 26 height 12
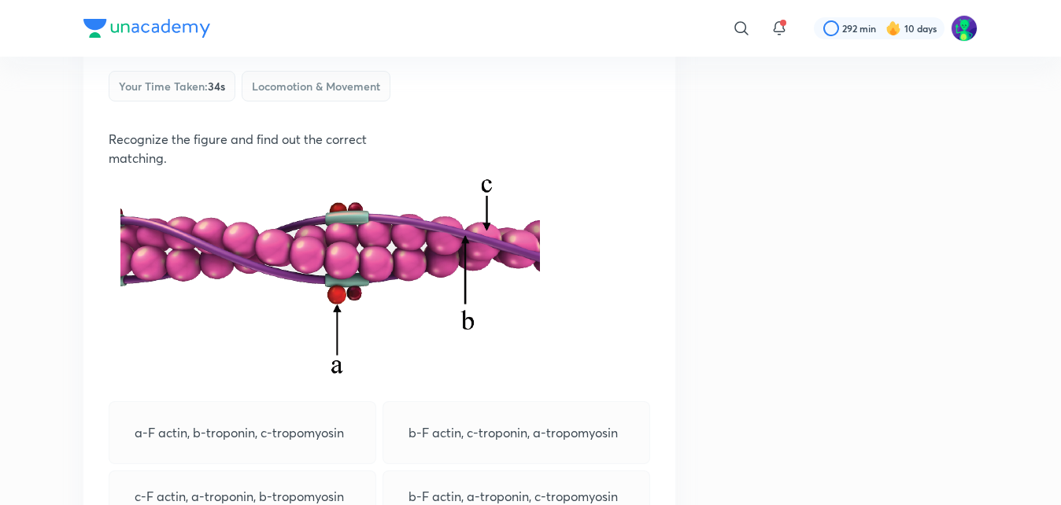
scroll to position [3714, 0]
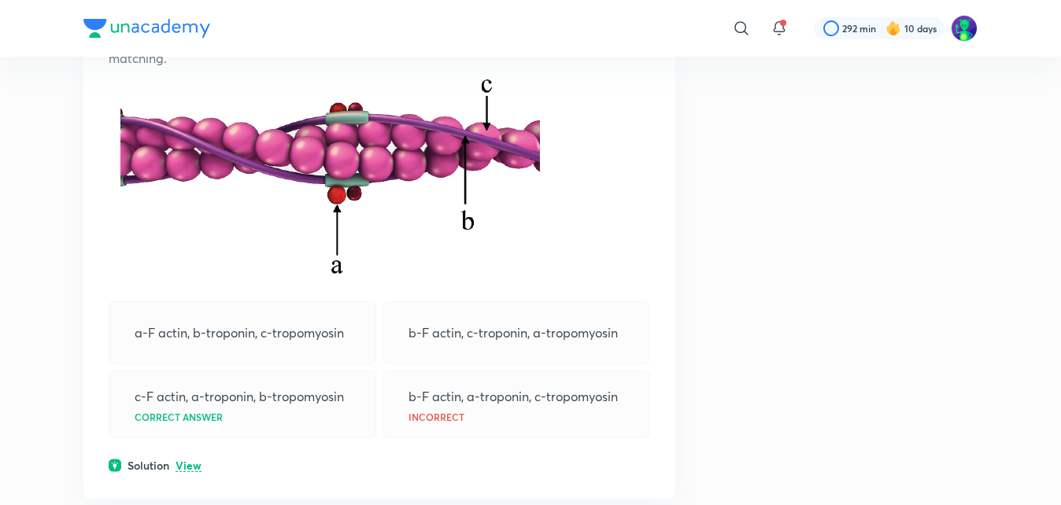
click at [190, 464] on p "View" at bounding box center [188, 466] width 26 height 12
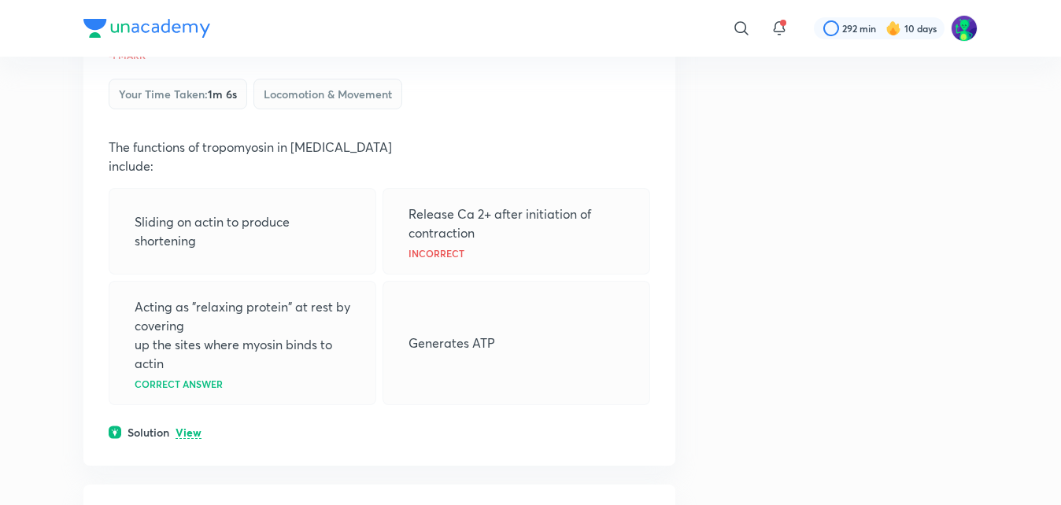
scroll to position [4627, 0]
